Goal: Find specific page/section: Find specific page/section

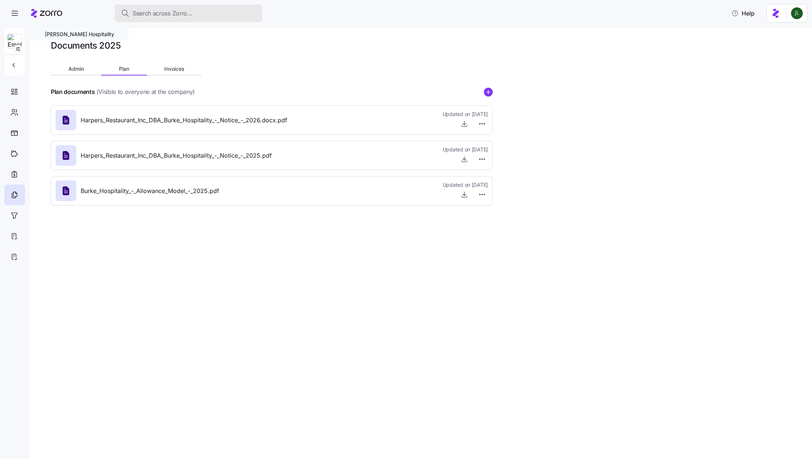
click at [179, 15] on span "Search across Zorro..." at bounding box center [163, 13] width 60 height 9
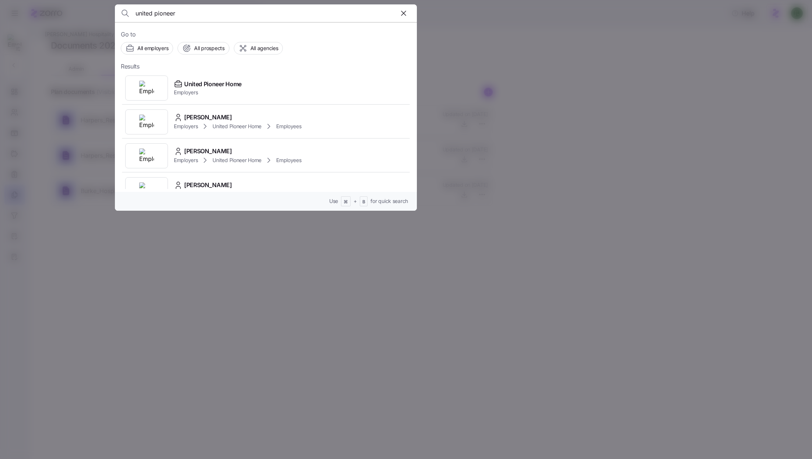
type input "united pioneer"
click at [226, 84] on span "United Pioneer Home" at bounding box center [212, 84] width 57 height 9
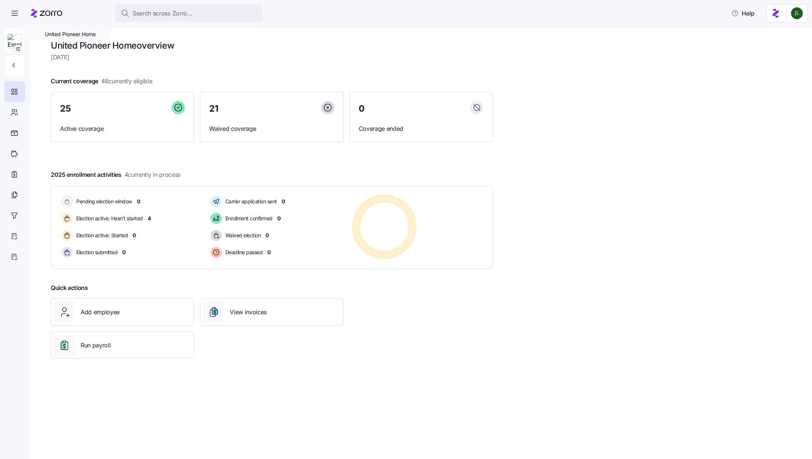
click at [38, 17] on div at bounding box center [46, 13] width 31 height 21
click at [173, 11] on span "Search across Zorro..." at bounding box center [163, 13] width 60 height 9
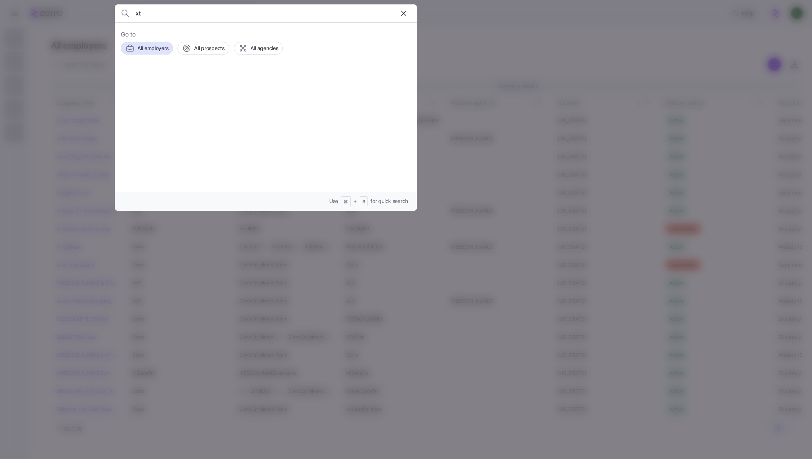
type input "x"
type input "extropy"
click at [211, 84] on div "Extropy Employers" at bounding box center [266, 88] width 290 height 34
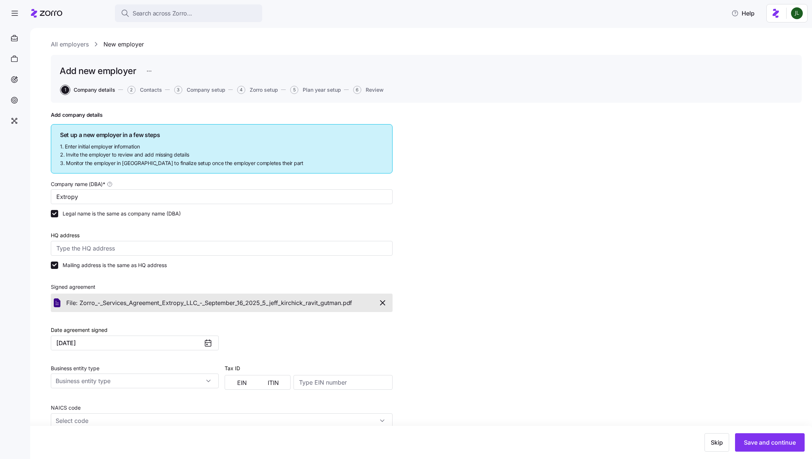
click at [80, 42] on link "All employers" at bounding box center [70, 44] width 38 height 9
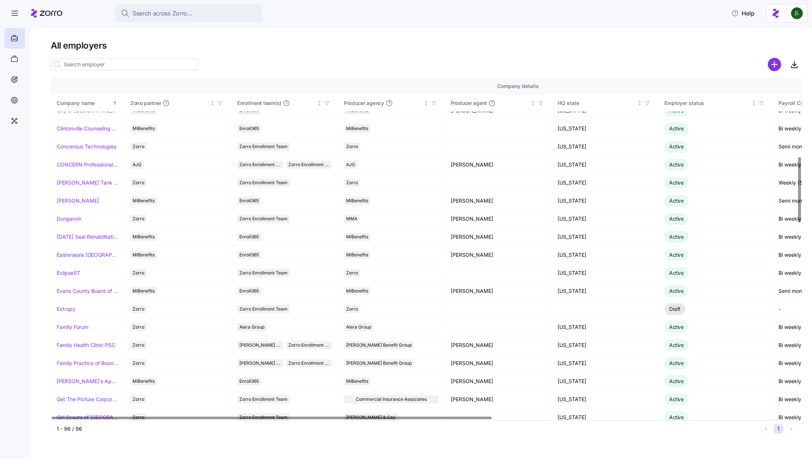
scroll to position [409, 0]
click at [64, 304] on link "Extropy" at bounding box center [66, 307] width 19 height 7
